Goal: Obtain resource: Obtain resource

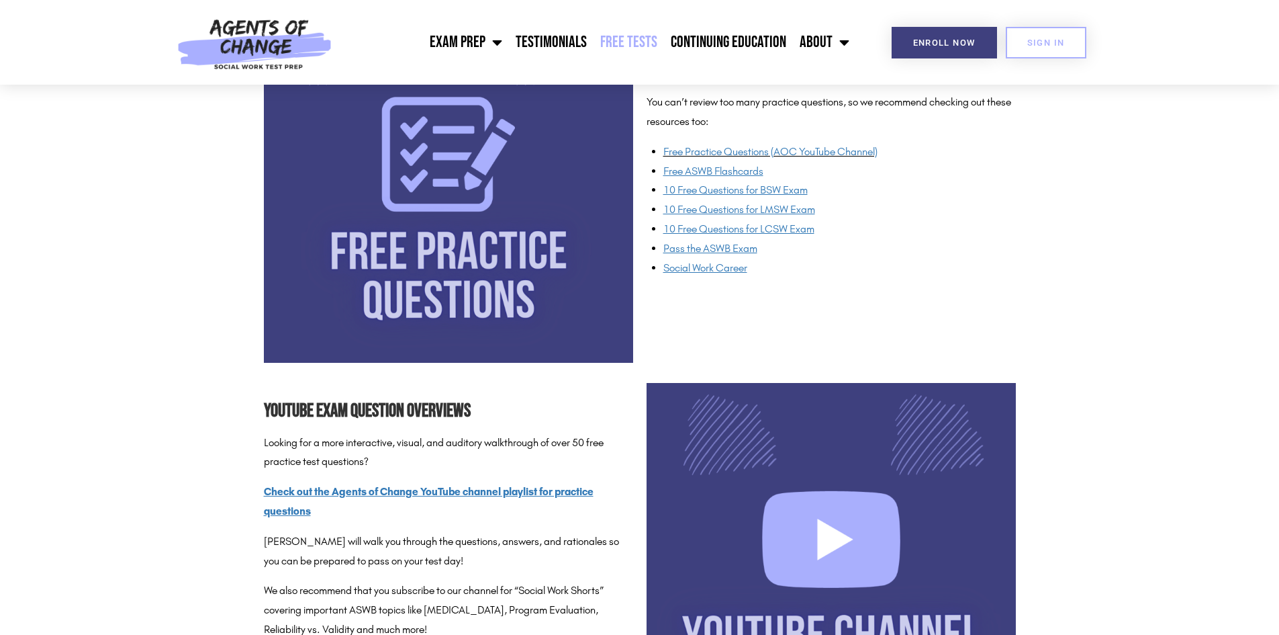
scroll to position [1075, 0]
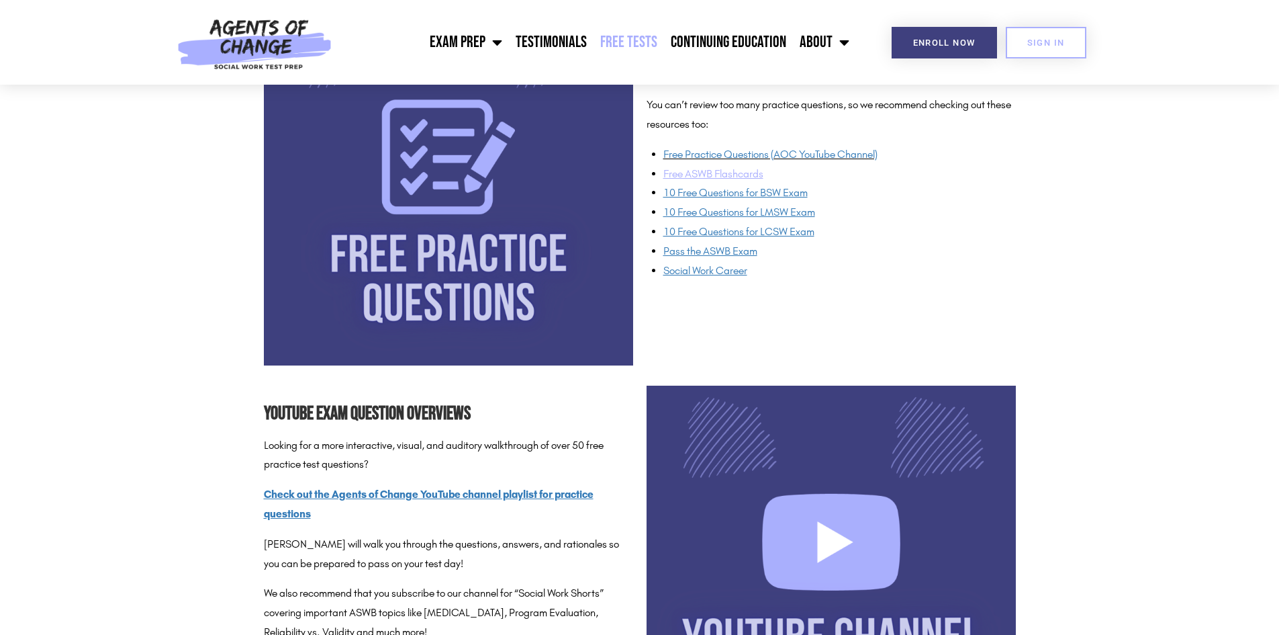
click at [720, 168] on u "Free ASWB Flashcards" at bounding box center [714, 173] width 100 height 13
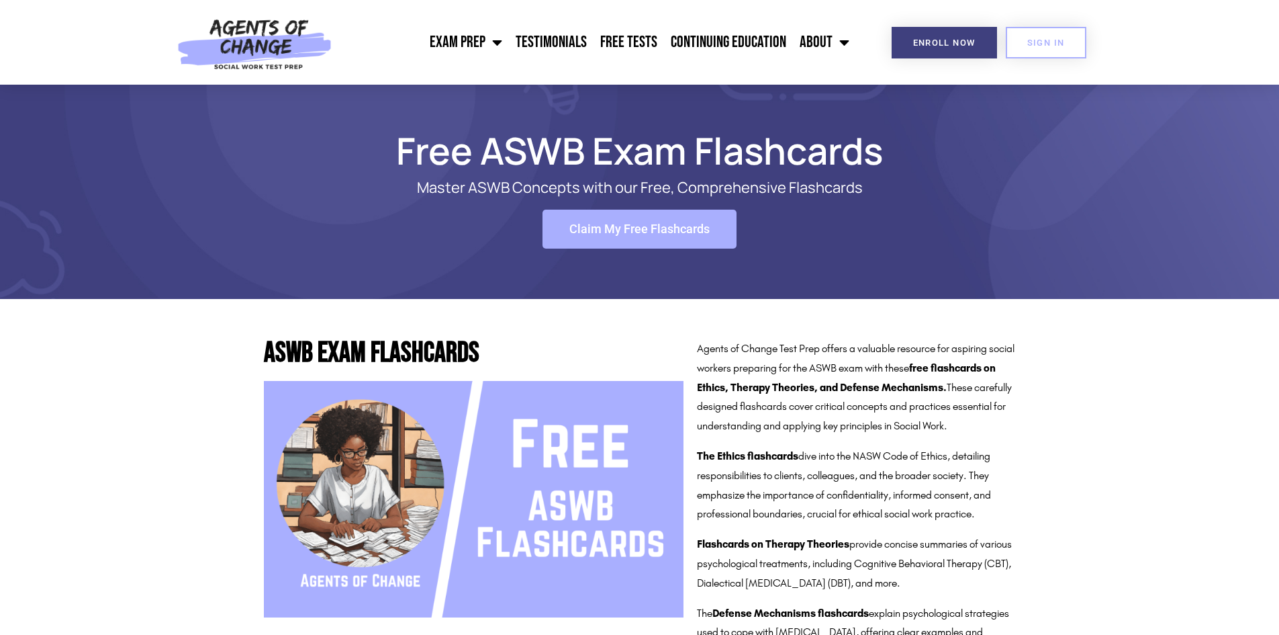
click at [601, 235] on span "Claim My Free Flashcards" at bounding box center [640, 229] width 140 height 12
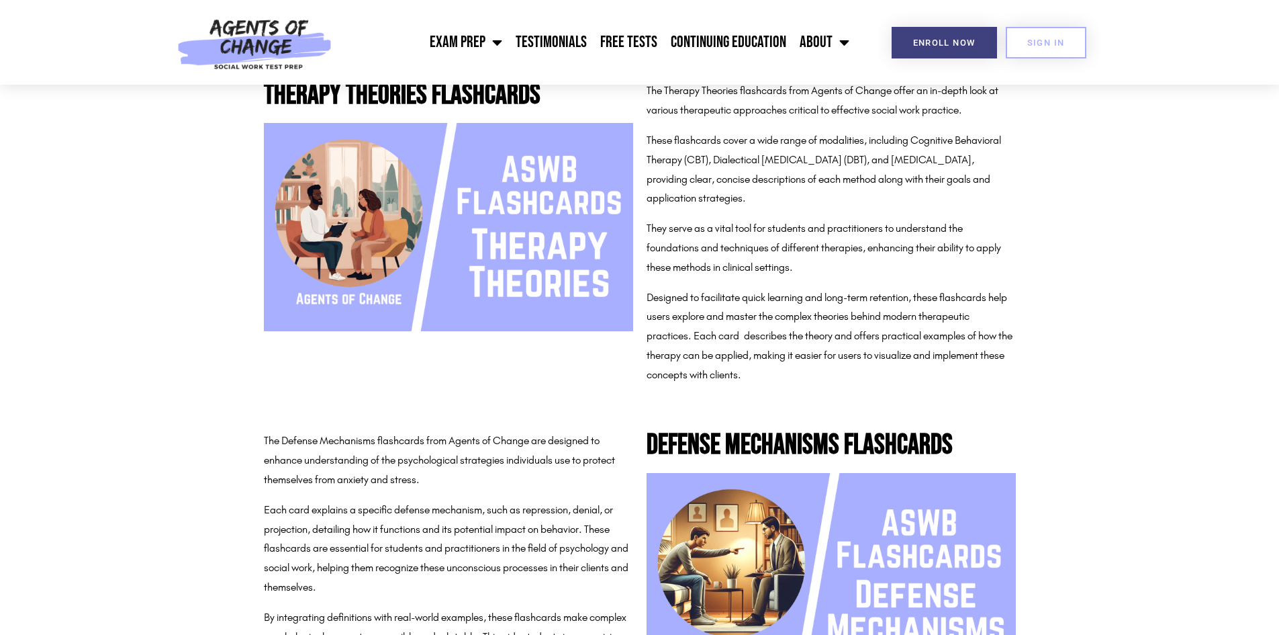
scroll to position [1007, 0]
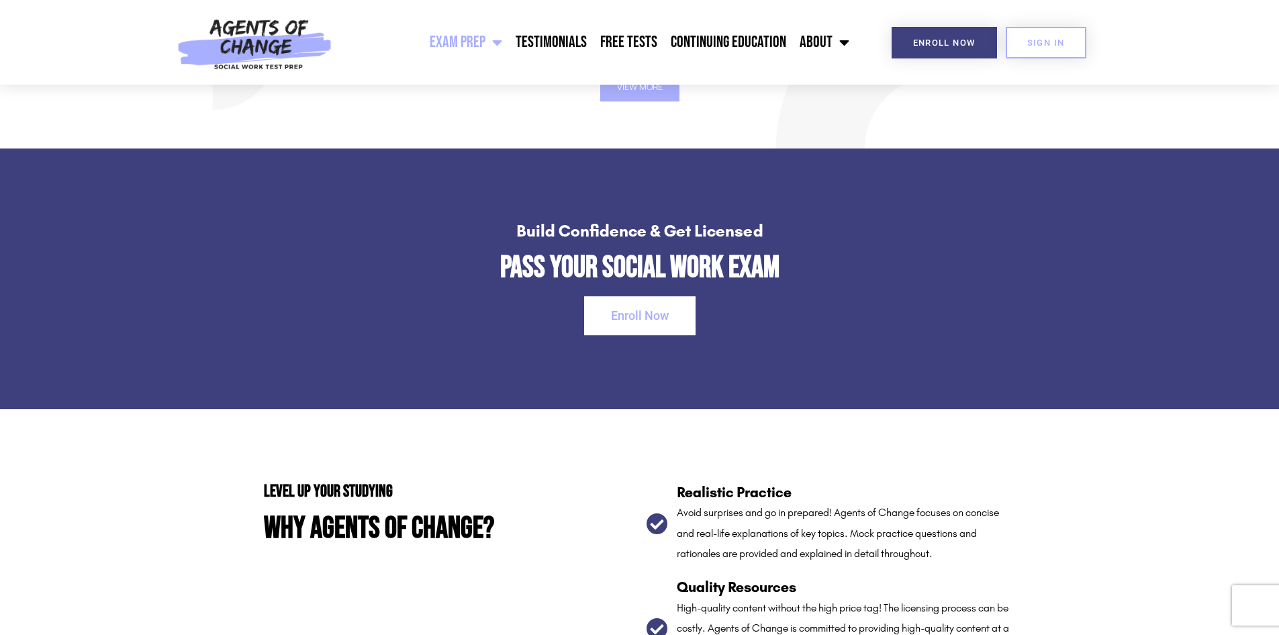
scroll to position [2247, 0]
